Goal: Task Accomplishment & Management: Manage account settings

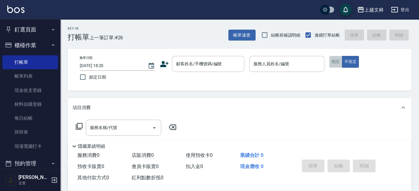
click at [341, 62] on button "指定" at bounding box center [335, 62] width 13 height 12
click at [204, 67] on input "顧客姓名/手機號碼/編號" at bounding box center [204, 64] width 58 height 11
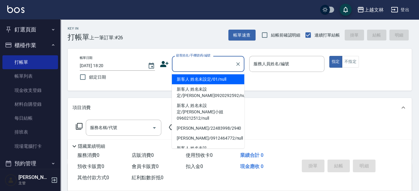
click at [206, 76] on li "新客人 姓名未設定/01/null" at bounding box center [208, 79] width 73 height 10
type input "新客人 姓名未設定/01/null"
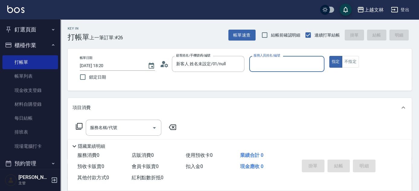
click at [281, 62] on input "服務人員姓名/編號" at bounding box center [287, 64] width 70 height 11
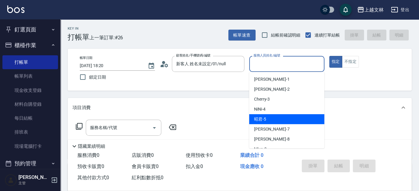
click at [306, 124] on div "昭君 -5" at bounding box center [286, 119] width 75 height 10
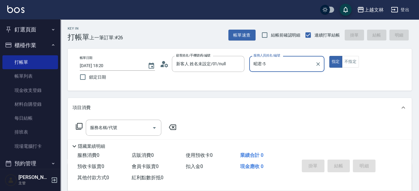
click at [300, 58] on div "昭君-5 服務人員姓名/編號" at bounding box center [286, 64] width 75 height 16
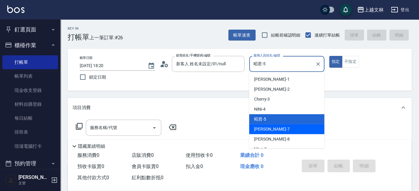
click at [293, 133] on div "Tiffany -7" at bounding box center [286, 129] width 75 height 10
type input "Tiffany-7"
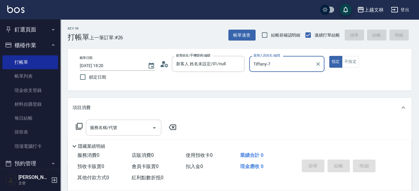
click at [121, 123] on input "服務名稱/代號" at bounding box center [119, 127] width 61 height 11
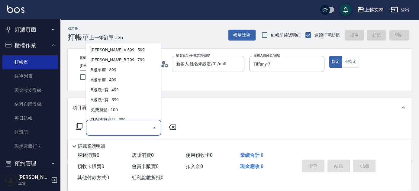
scroll to position [137, 0]
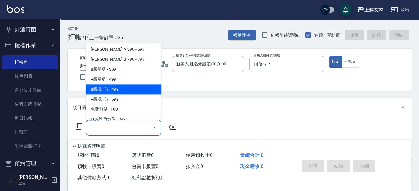
click at [135, 91] on span "B級洗+剪 - 499" at bounding box center [124, 90] width 76 height 10
type input "B級洗+剪(203)"
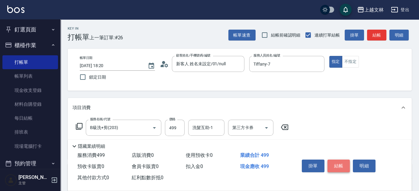
click at [346, 164] on button "結帳" at bounding box center [339, 166] width 23 height 13
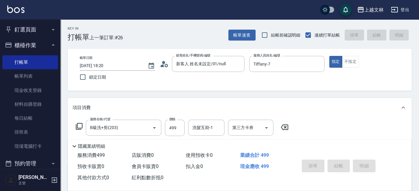
type input "2025/08/24 18:59"
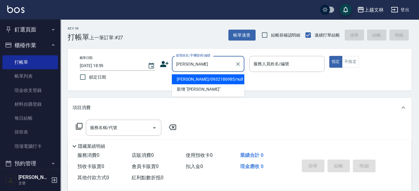
click at [210, 79] on li "薛玉佳/0932186985/null" at bounding box center [208, 79] width 73 height 10
type input "薛玉佳/0932186985/null"
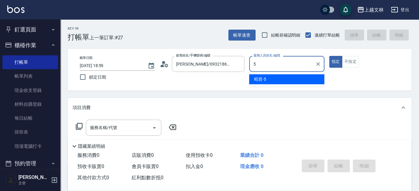
type input "5"
type button "true"
type input "昭君-5"
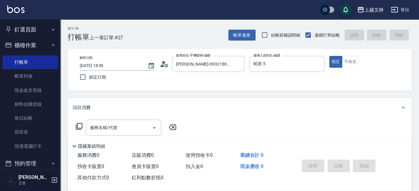
click at [78, 127] on icon at bounding box center [79, 126] width 7 height 7
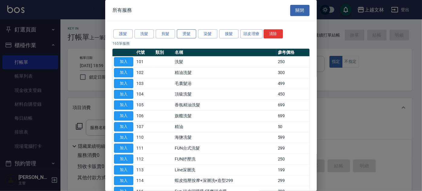
click at [181, 36] on button "燙髮" at bounding box center [186, 33] width 19 height 9
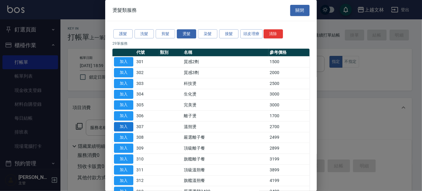
click at [128, 127] on button "加入" at bounding box center [123, 126] width 19 height 9
type input "溫朔燙(307)"
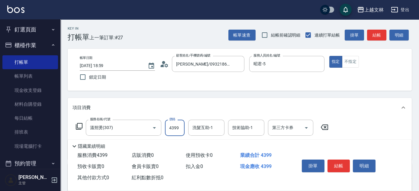
type input "4399"
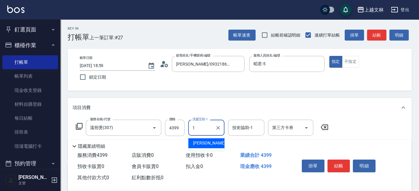
type input "FIONA-1"
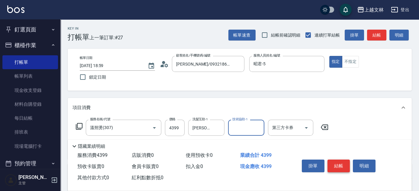
click at [340, 164] on button "結帳" at bounding box center [339, 166] width 23 height 13
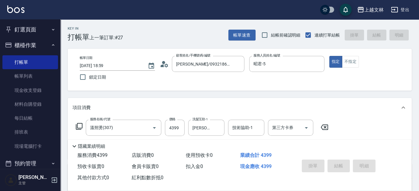
type input "2025/08/24 19:28"
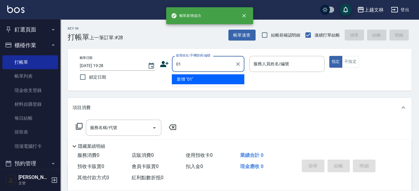
type input "01"
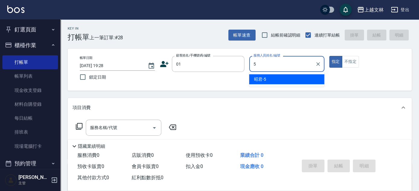
type input "昭君-5"
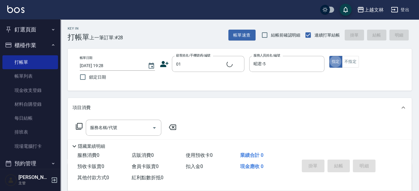
type input "新客人 姓名未設定/01/null"
click at [355, 65] on button "不指定" at bounding box center [350, 62] width 17 height 12
click at [126, 129] on input "服務名稱/代號" at bounding box center [119, 127] width 61 height 11
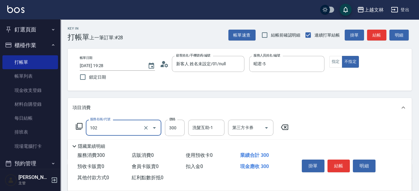
type input "精油洗髮(102)"
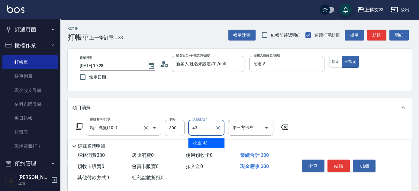
type input "小巫-43"
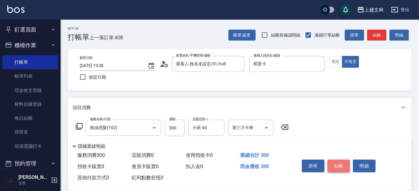
click at [344, 164] on button "結帳" at bounding box center [339, 166] width 23 height 13
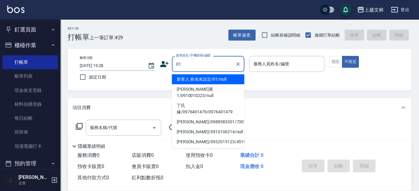
type input "01"
type input "5"
type input "新客人 姓名未設定/01/null"
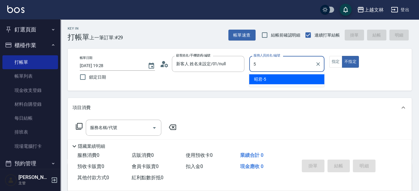
type input "昭君-5"
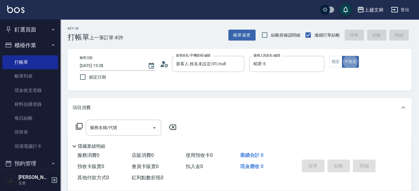
type button "false"
click at [132, 125] on input "服務名稱/代號" at bounding box center [119, 127] width 61 height 11
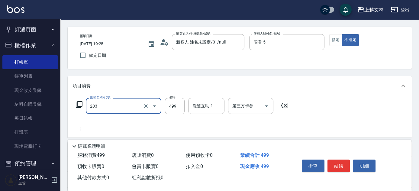
scroll to position [55, 0]
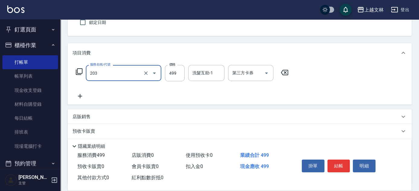
type input "B級洗+剪(203)"
click at [77, 96] on icon at bounding box center [80, 95] width 15 height 7
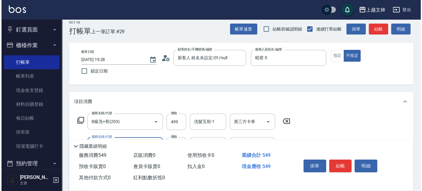
scroll to position [0, 0]
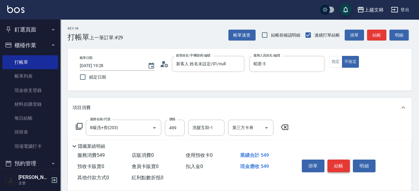
type input "精油(107)"
click at [344, 166] on button "結帳" at bounding box center [339, 166] width 23 height 13
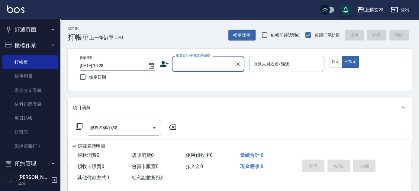
click at [164, 63] on icon at bounding box center [164, 64] width 8 height 6
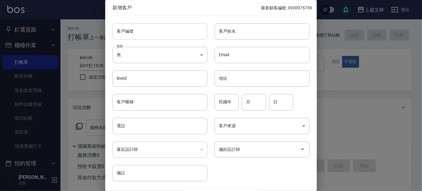
click at [164, 30] on input "客戶編號" at bounding box center [159, 31] width 95 height 16
type input "0919826722"
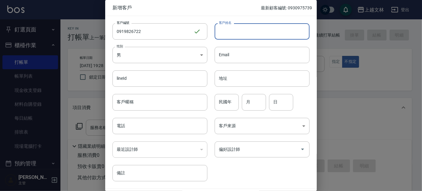
click at [221, 30] on input "客戶姓名" at bounding box center [262, 31] width 95 height 16
type input "張雅婷"
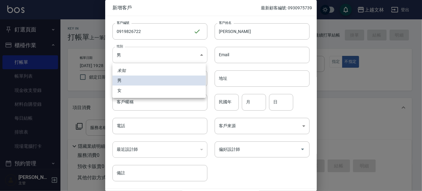
click at [192, 62] on body "上越文林 登出 釘選頁面 店家日報表 設計師排行榜 每日結帳 櫃檯作業 打帳單 帳單列表 現金收支登錄 材料自購登錄 每日結帳 排班表 現場電腦打卡 預約管理…" at bounding box center [211, 147] width 422 height 294
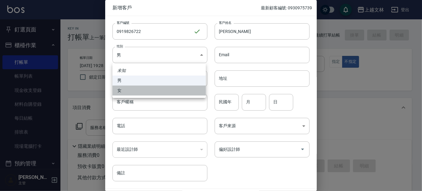
click at [193, 92] on li "女" at bounding box center [158, 91] width 93 height 10
type input "FEMALE"
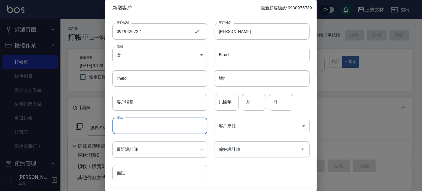
click at [169, 128] on input "電話" at bounding box center [159, 126] width 95 height 16
type input "0918826722"
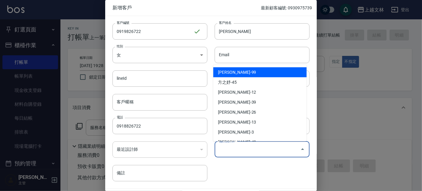
click at [274, 151] on input "偏好設計師" at bounding box center [257, 149] width 80 height 11
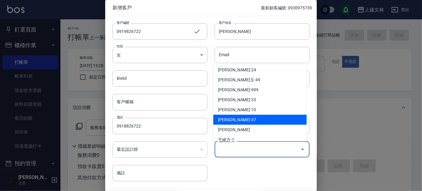
scroll to position [165, 0]
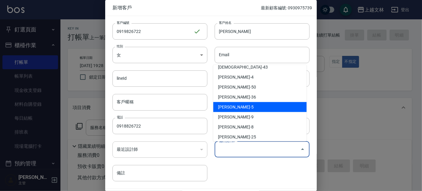
click at [264, 104] on li "周昭君-5" at bounding box center [259, 107] width 93 height 10
type input "[PERSON_NAME]"
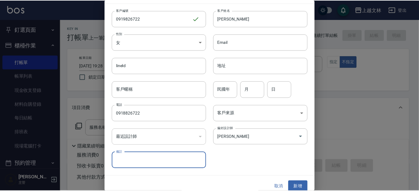
scroll to position [18, 0]
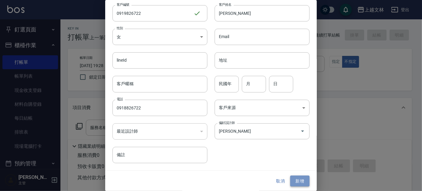
click at [297, 181] on button "新增" at bounding box center [299, 181] width 19 height 11
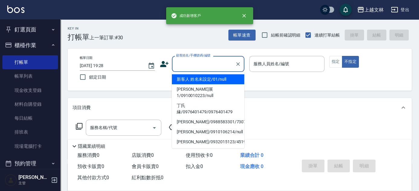
click at [207, 64] on input "顧客姓名/手機號碼/編號" at bounding box center [204, 64] width 58 height 11
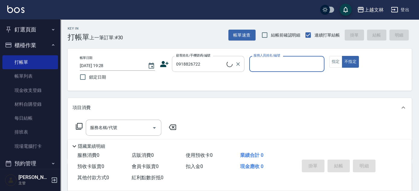
type input "張雅婷/0918826722/0919826722"
type input "昭君-5"
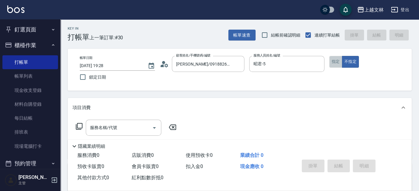
click at [338, 62] on button "指定" at bounding box center [335, 62] width 13 height 12
click at [79, 124] on icon at bounding box center [79, 126] width 7 height 7
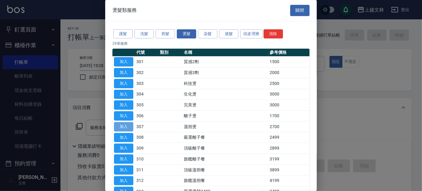
click at [128, 127] on button "加入" at bounding box center [123, 126] width 19 height 9
type input "溫朔燙(307)"
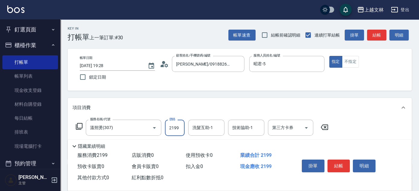
type input "2199"
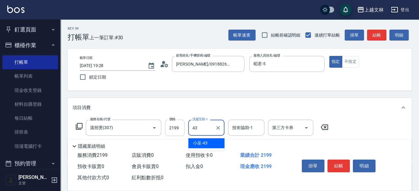
type input "小巫-43"
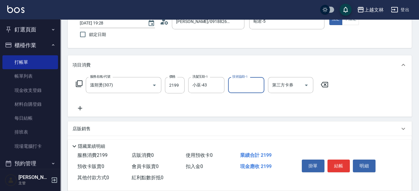
scroll to position [55, 0]
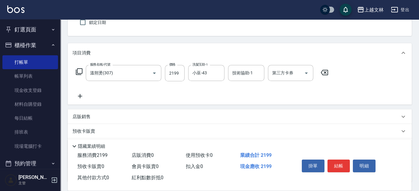
click at [79, 69] on icon at bounding box center [79, 71] width 7 height 7
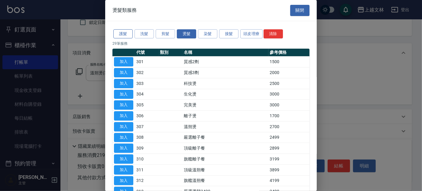
click at [125, 33] on button "護髮" at bounding box center [122, 33] width 19 height 9
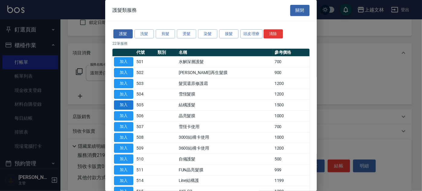
click at [130, 106] on button "加入" at bounding box center [123, 104] width 19 height 9
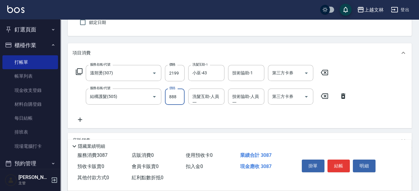
type input "888"
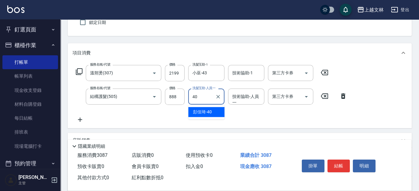
type input "彭佳琦-40"
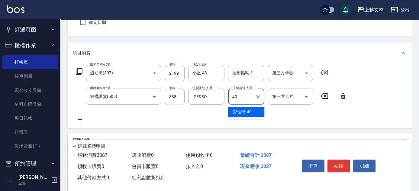
type input "彭佳琦-40"
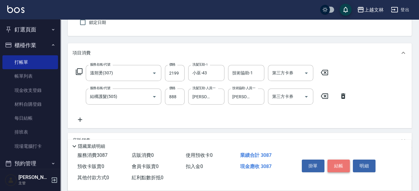
click at [335, 166] on button "結帳" at bounding box center [339, 166] width 23 height 13
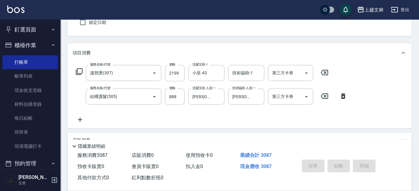
type input "2025/08/24 19:30"
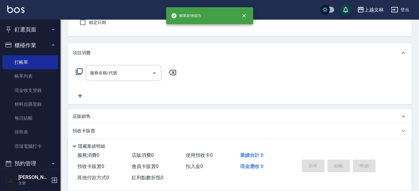
scroll to position [0, 0]
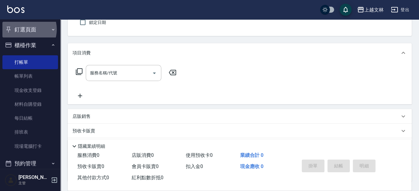
click at [24, 29] on button "釘選頁面" at bounding box center [30, 30] width 56 height 16
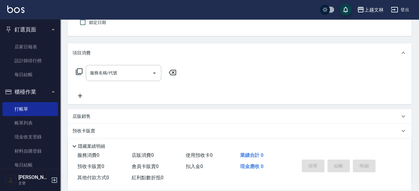
click at [24, 30] on button "釘選頁面" at bounding box center [30, 30] width 56 height 16
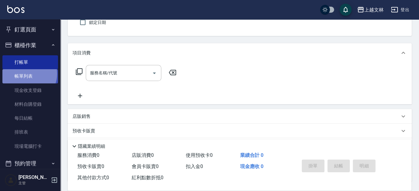
click at [28, 74] on link "帳單列表" at bounding box center [30, 76] width 56 height 14
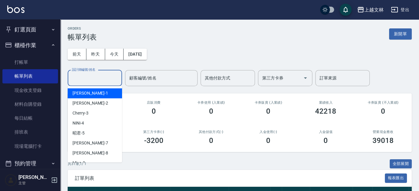
click at [81, 79] on input "設計師編號/姓名" at bounding box center [94, 78] width 49 height 11
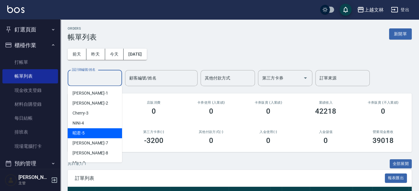
click at [88, 134] on div "昭君 -5" at bounding box center [95, 133] width 54 height 10
type input "昭君-5"
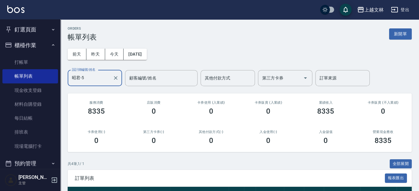
click at [37, 32] on button "釘選頁面" at bounding box center [30, 30] width 56 height 16
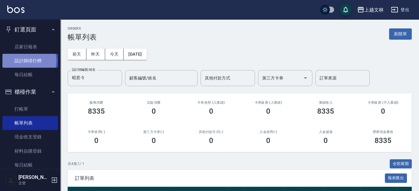
click at [27, 61] on link "設計師排行榜" at bounding box center [30, 61] width 56 height 14
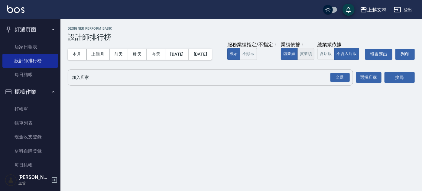
click at [297, 60] on button "實業績" at bounding box center [305, 54] width 17 height 12
click at [341, 82] on div "全選" at bounding box center [339, 77] width 19 height 9
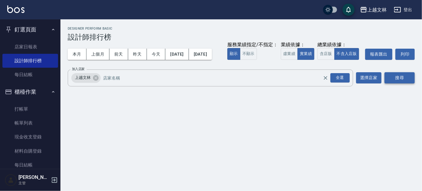
click at [403, 83] on button "搜尋" at bounding box center [399, 77] width 30 height 11
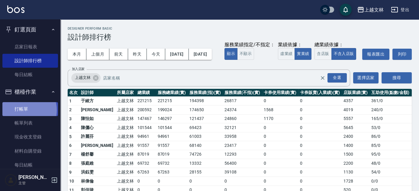
click at [23, 110] on link "打帳單" at bounding box center [30, 109] width 56 height 14
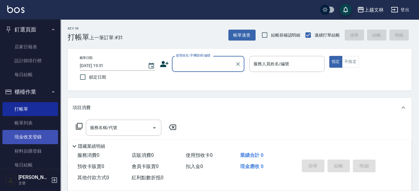
click at [34, 137] on link "現金收支登錄" at bounding box center [30, 137] width 56 height 14
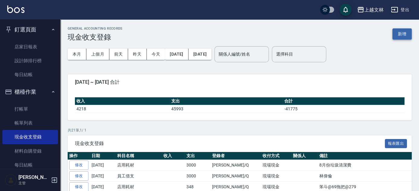
click at [405, 34] on button "新增" at bounding box center [402, 33] width 19 height 11
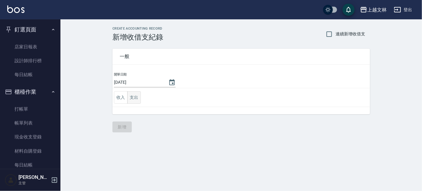
click at [135, 100] on button "支出" at bounding box center [134, 97] width 14 height 12
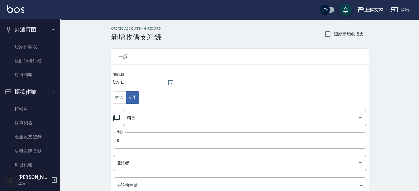
click at [117, 118] on icon at bounding box center [116, 117] width 7 height 7
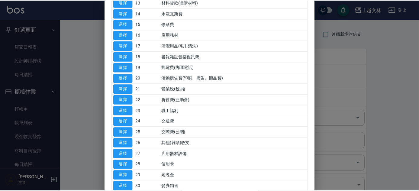
scroll to position [170, 0]
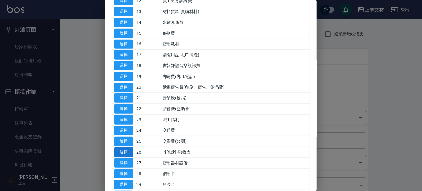
click at [130, 152] on button "選擇" at bounding box center [123, 151] width 19 height 9
type input "26 其他(雜項)收支"
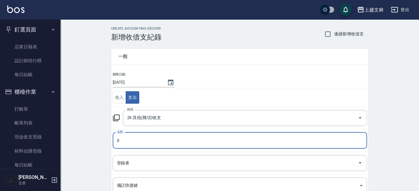
click at [143, 146] on input "0" at bounding box center [240, 140] width 254 height 16
type input "1000"
click at [184, 162] on input "登錄者" at bounding box center [235, 163] width 240 height 11
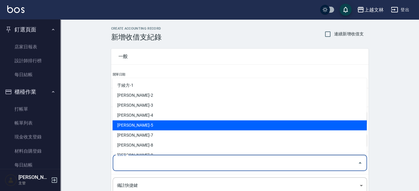
click at [160, 124] on li "周昭君-5" at bounding box center [239, 125] width 254 height 10
type input "周昭君-5"
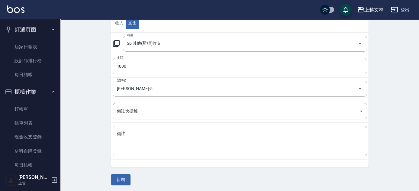
scroll to position [75, 0]
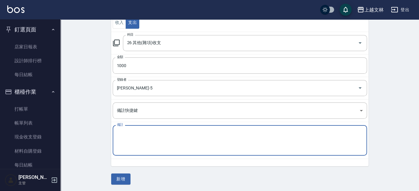
click at [172, 144] on textarea "備註" at bounding box center [240, 140] width 246 height 21
type textarea "5"
type textarea "支援"
click at [125, 180] on button "新增" at bounding box center [120, 178] width 19 height 11
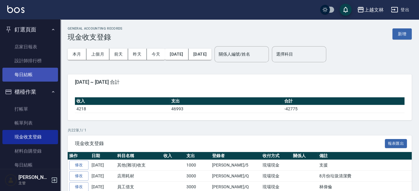
click at [31, 77] on link "每日結帳" at bounding box center [30, 75] width 56 height 14
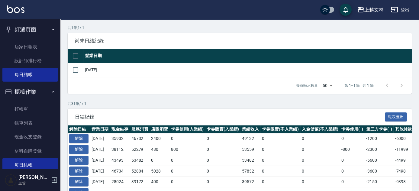
scroll to position [55, 0]
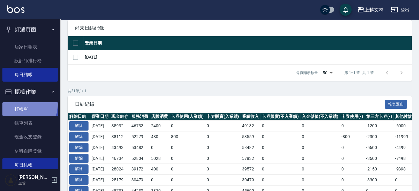
click at [25, 105] on link "打帳單" at bounding box center [30, 109] width 56 height 14
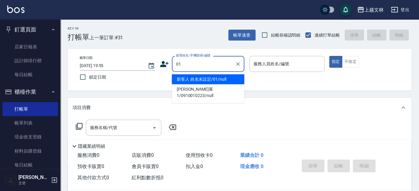
type input "新客人 姓名未設定/01/null"
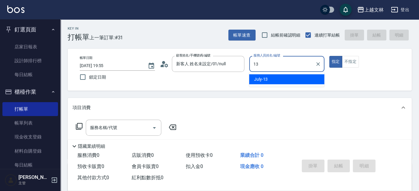
type input "13"
type button "true"
type input "July-13"
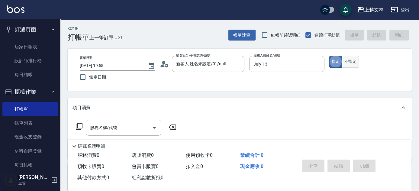
click at [349, 62] on button "不指定" at bounding box center [350, 62] width 17 height 12
click at [118, 128] on input "服務名稱/代號" at bounding box center [119, 127] width 61 height 11
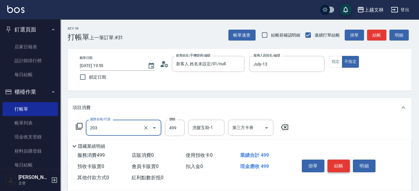
type input "B級洗+剪(203)"
click at [340, 166] on button "結帳" at bounding box center [339, 166] width 23 height 13
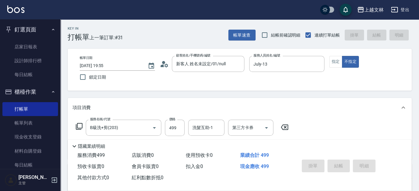
type input "2025/08/24 19:56"
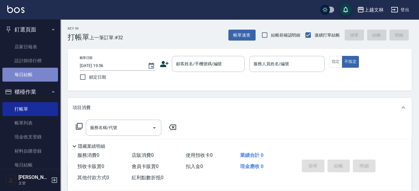
click at [35, 76] on link "每日結帳" at bounding box center [30, 75] width 56 height 14
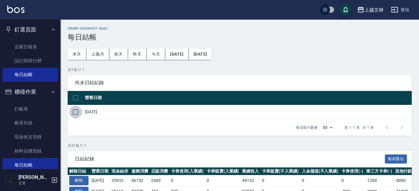
click at [76, 115] on input "checkbox" at bounding box center [75, 112] width 13 height 13
checkbox input "true"
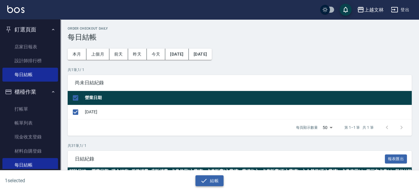
click at [216, 181] on button "結帳" at bounding box center [210, 180] width 28 height 11
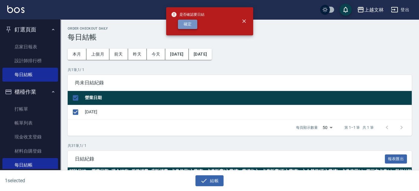
click at [192, 25] on button "確定" at bounding box center [187, 24] width 19 height 9
checkbox input "false"
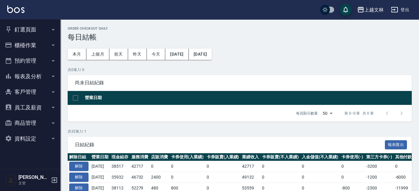
click at [19, 28] on button "釘選頁面" at bounding box center [30, 30] width 56 height 16
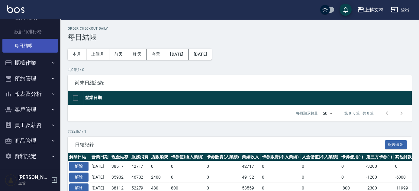
scroll to position [31, 0]
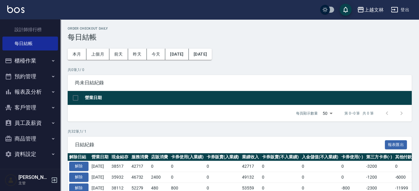
click at [27, 92] on button "報表及分析" at bounding box center [30, 92] width 56 height 16
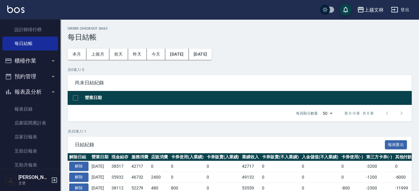
click at [28, 90] on button "報表及分析" at bounding box center [30, 92] width 56 height 16
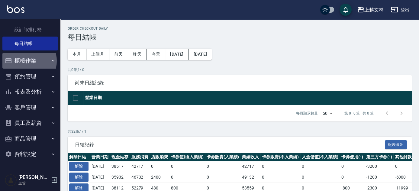
click at [25, 61] on button "櫃檯作業" at bounding box center [30, 61] width 56 height 16
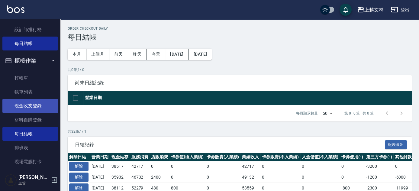
click at [27, 105] on link "現金收支登錄" at bounding box center [30, 106] width 56 height 14
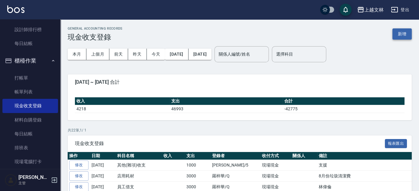
click at [403, 32] on button "新增" at bounding box center [402, 33] width 19 height 11
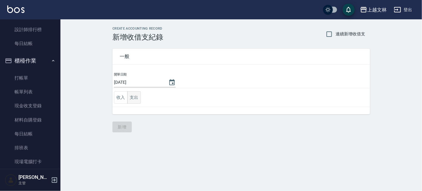
click at [133, 101] on button "支出" at bounding box center [134, 97] width 14 height 12
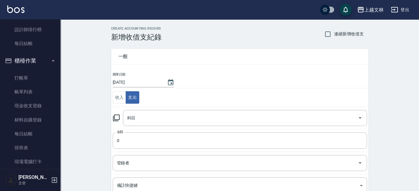
click at [118, 116] on icon at bounding box center [116, 117] width 7 height 7
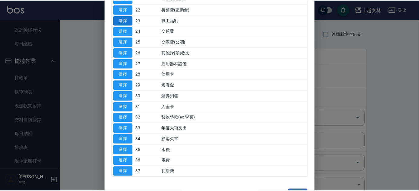
scroll to position [280, 0]
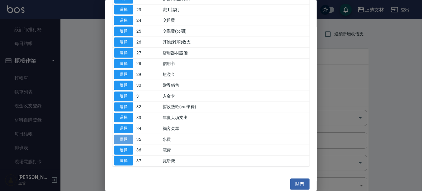
click at [128, 137] on button "選擇" at bounding box center [123, 139] width 19 height 9
type input "35 水費"
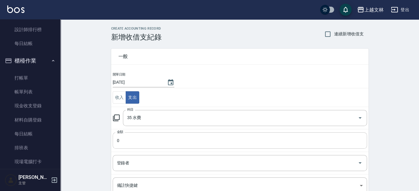
click at [134, 136] on input "0" at bounding box center [240, 140] width 254 height 16
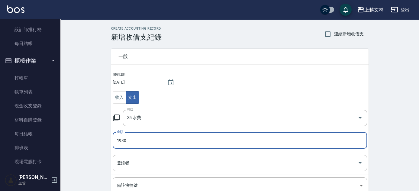
type input "1930"
click at [132, 167] on input "登錄者" at bounding box center [235, 163] width 240 height 11
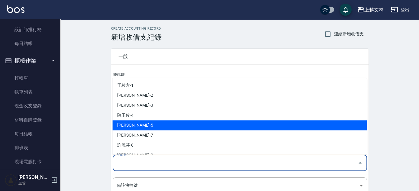
click at [141, 125] on li "周昭君-5" at bounding box center [239, 125] width 254 height 10
type input "周昭君-5"
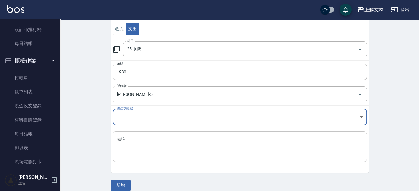
scroll to position [75, 0]
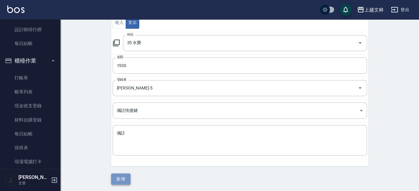
click at [123, 181] on button "新增" at bounding box center [120, 178] width 19 height 11
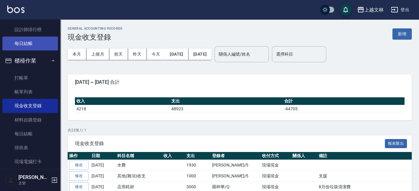
click at [24, 45] on link "每日結帳" at bounding box center [30, 44] width 56 height 14
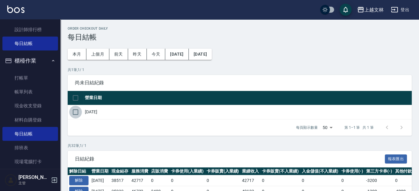
click at [76, 111] on input "checkbox" at bounding box center [75, 112] width 13 height 13
checkbox input "true"
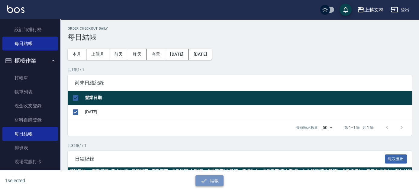
click at [205, 180] on icon "button" at bounding box center [204, 181] width 5 height 4
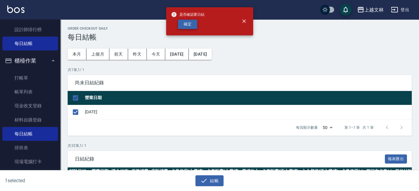
click at [188, 24] on button "確定" at bounding box center [187, 24] width 19 height 9
checkbox input "false"
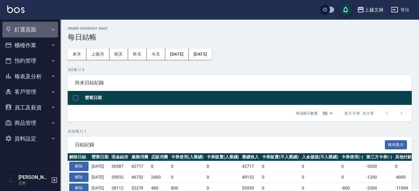
click at [33, 24] on button "釘選頁面" at bounding box center [30, 30] width 56 height 16
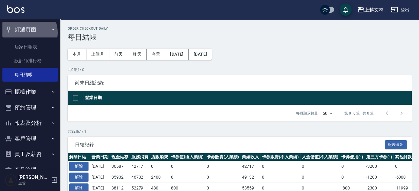
click at [25, 32] on button "釘選頁面" at bounding box center [30, 30] width 56 height 16
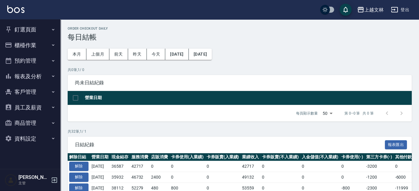
click at [22, 45] on button "櫃檯作業" at bounding box center [30, 45] width 56 height 16
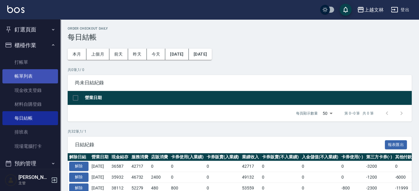
click at [22, 79] on link "帳單列表" at bounding box center [30, 76] width 56 height 14
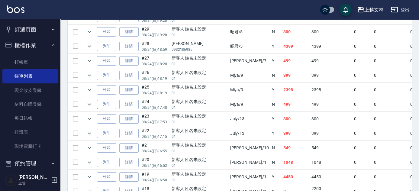
scroll to position [247, 0]
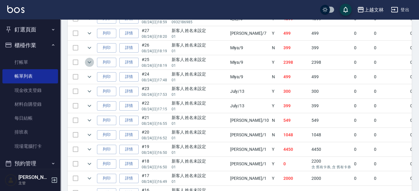
click at [88, 61] on icon "expand row" at bounding box center [89, 62] width 7 height 7
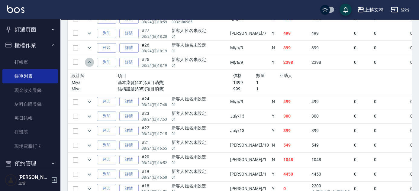
click at [88, 63] on icon "expand row" at bounding box center [89, 62] width 7 height 7
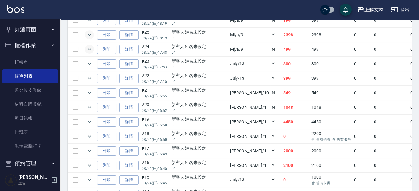
scroll to position [302, 0]
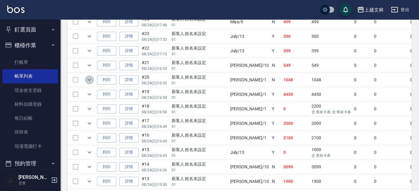
click at [92, 76] on icon "expand row" at bounding box center [89, 79] width 7 height 7
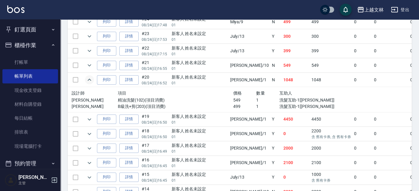
click at [92, 76] on icon "expand row" at bounding box center [89, 79] width 7 height 7
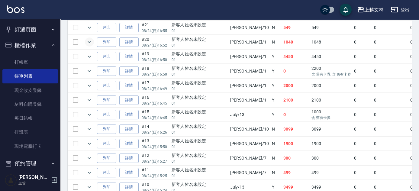
scroll to position [357, 0]
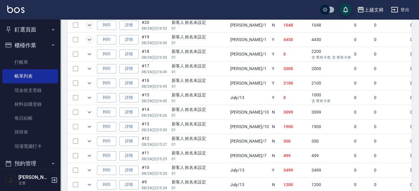
click at [89, 36] on icon "expand row" at bounding box center [89, 39] width 7 height 7
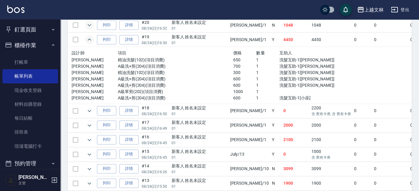
click at [88, 36] on icon "expand row" at bounding box center [89, 39] width 7 height 7
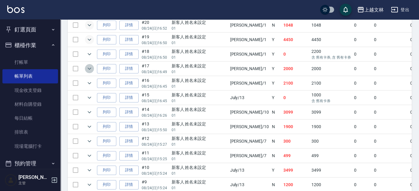
click at [91, 67] on icon "expand row" at bounding box center [89, 68] width 7 height 7
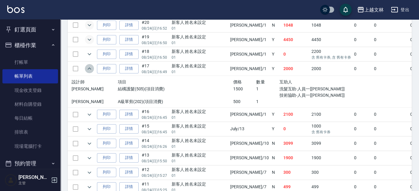
click at [91, 67] on icon "expand row" at bounding box center [89, 68] width 7 height 7
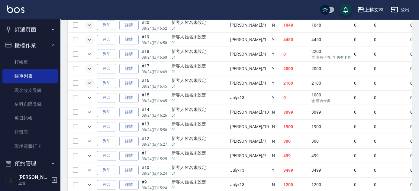
click at [89, 81] on icon "expand row" at bounding box center [89, 82] width 7 height 7
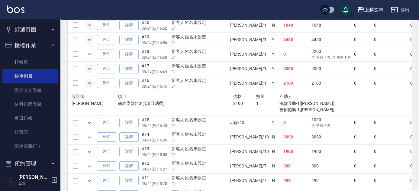
click at [89, 81] on icon "expand row" at bounding box center [89, 82] width 7 height 7
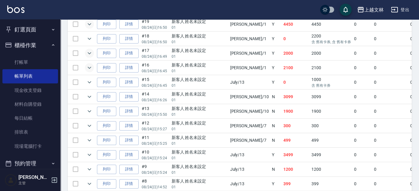
scroll to position [384, 0]
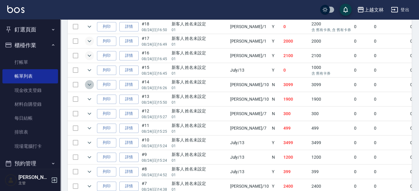
click at [89, 81] on icon "expand row" at bounding box center [89, 84] width 7 height 7
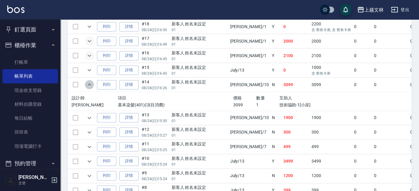
click at [89, 83] on icon "expand row" at bounding box center [90, 84] width 4 height 2
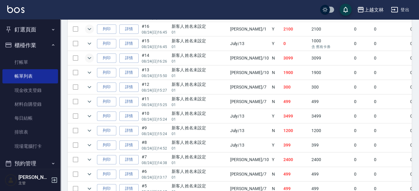
scroll to position [439, 0]
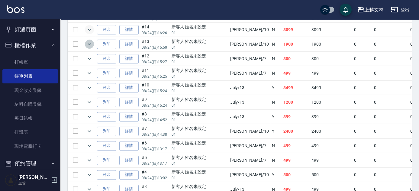
click at [91, 42] on icon "expand row" at bounding box center [89, 44] width 7 height 7
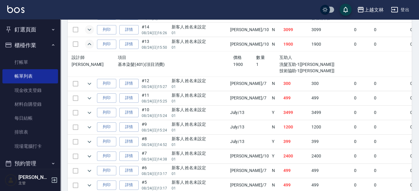
click at [91, 42] on icon "expand row" at bounding box center [89, 44] width 7 height 7
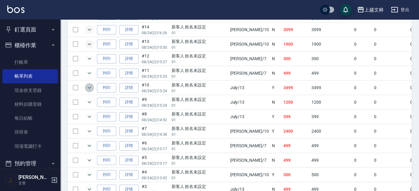
click at [90, 84] on icon "expand row" at bounding box center [89, 87] width 7 height 7
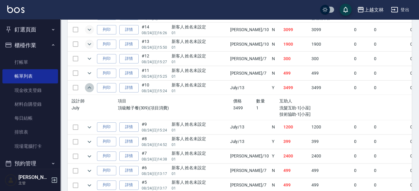
click at [90, 84] on icon "expand row" at bounding box center [89, 87] width 7 height 7
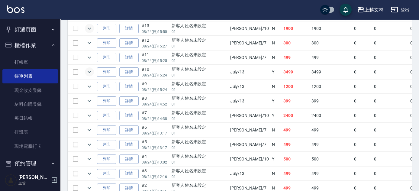
scroll to position [467, 0]
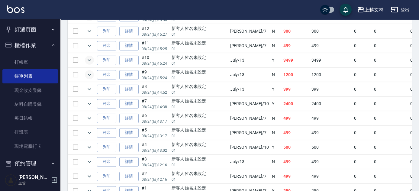
click at [89, 71] on icon "expand row" at bounding box center [89, 74] width 7 height 7
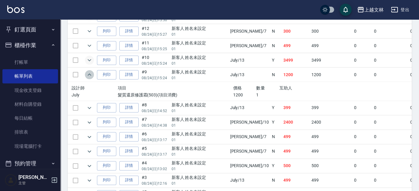
click at [90, 73] on icon "expand row" at bounding box center [90, 74] width 4 height 2
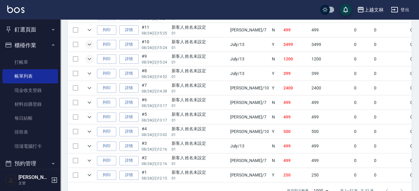
scroll to position [494, 0]
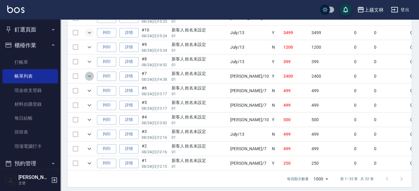
click at [90, 73] on icon "expand row" at bounding box center [89, 76] width 7 height 7
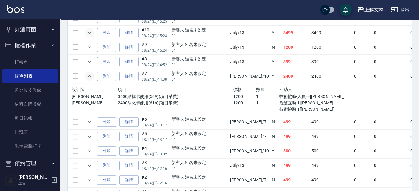
click at [20, 30] on button "釘選頁面" at bounding box center [30, 30] width 56 height 16
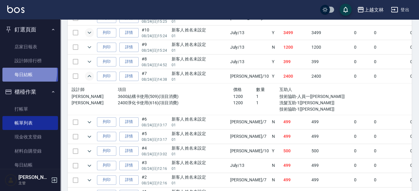
click at [22, 72] on link "每日結帳" at bounding box center [30, 75] width 56 height 14
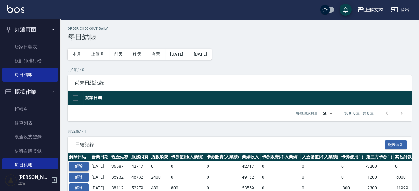
click at [80, 166] on button "解除" at bounding box center [78, 166] width 19 height 9
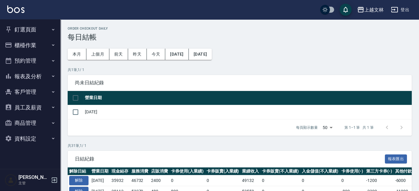
click at [24, 30] on button "釘選頁面" at bounding box center [30, 30] width 56 height 16
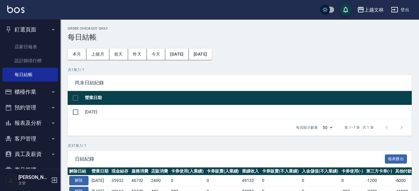
click at [27, 92] on button "櫃檯作業" at bounding box center [30, 92] width 56 height 16
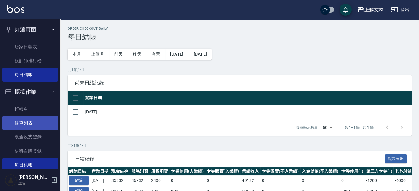
click at [29, 122] on link "帳單列表" at bounding box center [30, 123] width 56 height 14
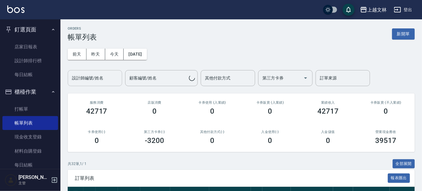
click at [88, 79] on div "設計師編號/姓名 設計師編號/姓名" at bounding box center [95, 78] width 54 height 16
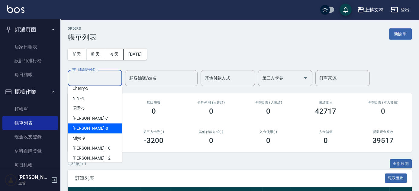
scroll to position [27, 0]
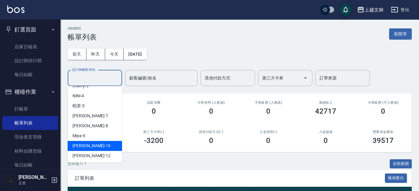
click at [83, 143] on span "Amy -10" at bounding box center [92, 146] width 38 height 6
type input "Amy-10"
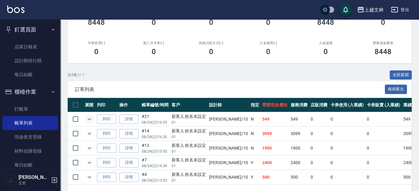
scroll to position [109, 0]
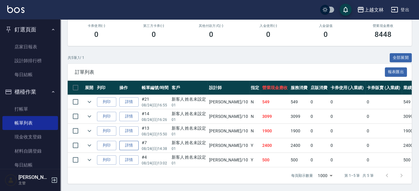
click at [129, 144] on link "詳情" at bounding box center [128, 145] width 19 height 9
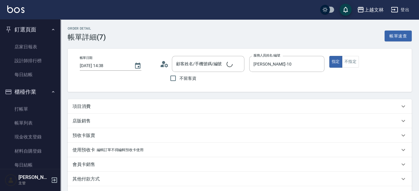
type input "2025/08/24 14:38"
type input "Amy-10"
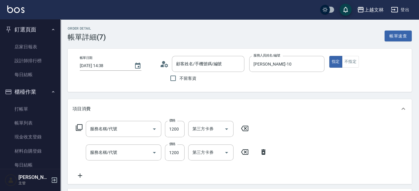
type input "新客人 姓名未設定/01/null"
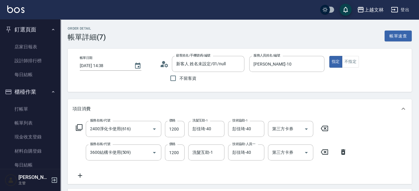
type input "2400淨化卡使用(616)"
type input "3600結構卡使用(509)"
click at [284, 133] on input "第三方卡券" at bounding box center [286, 129] width 31 height 11
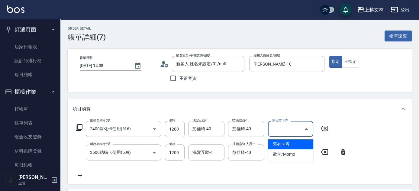
click at [284, 144] on span "舊有卡券" at bounding box center [290, 144] width 45 height 10
type input "舊有卡券"
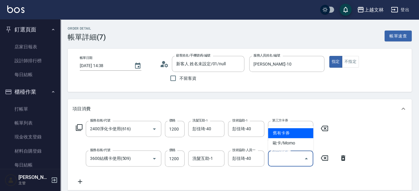
click at [281, 157] on div "第三方卡券 第三方卡券" at bounding box center [290, 159] width 45 height 16
click at [281, 135] on span "舊有卡券" at bounding box center [290, 133] width 45 height 10
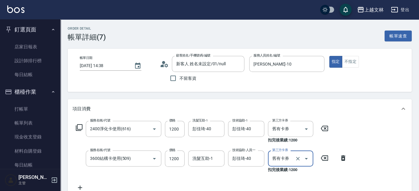
type input "舊有卡券"
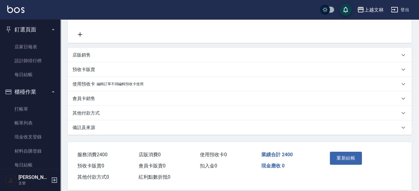
scroll to position [162, 0]
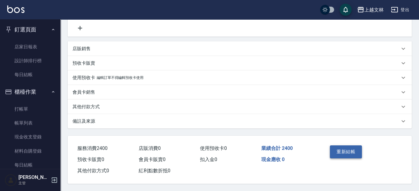
click at [340, 154] on button "重新結帳" at bounding box center [346, 151] width 32 height 13
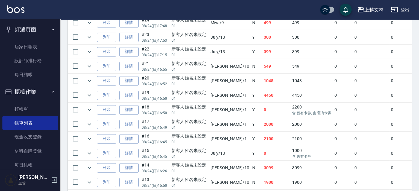
scroll to position [222, 0]
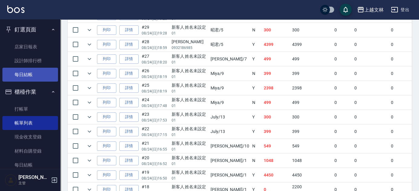
click at [25, 71] on link "每日結帳" at bounding box center [30, 75] width 56 height 14
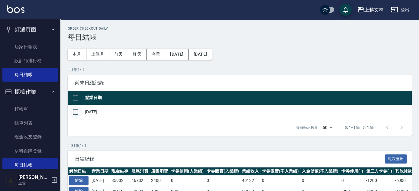
click at [76, 112] on input "checkbox" at bounding box center [75, 112] width 13 height 13
checkbox input "true"
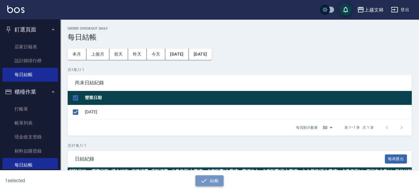
click at [219, 182] on button "結帳" at bounding box center [210, 180] width 28 height 11
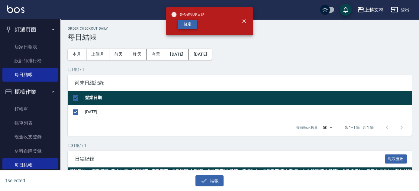
click at [185, 25] on button "確定" at bounding box center [187, 24] width 19 height 9
checkbox input "false"
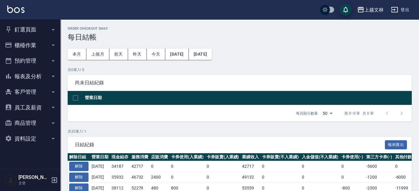
click at [20, 26] on button "釘選頁面" at bounding box center [30, 30] width 56 height 16
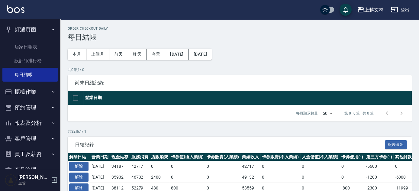
click at [18, 26] on button "釘選頁面" at bounding box center [30, 30] width 56 height 16
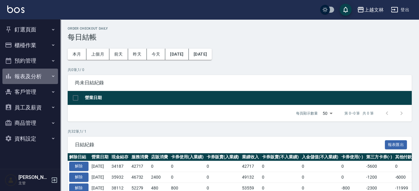
click at [27, 77] on button "報表及分析" at bounding box center [30, 77] width 56 height 16
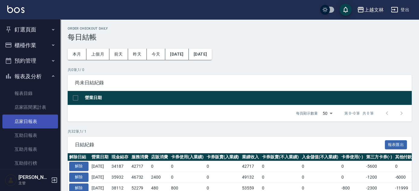
click at [28, 118] on link "店家日報表" at bounding box center [30, 122] width 56 height 14
